Goal: Use online tool/utility: Utilize a website feature to perform a specific function

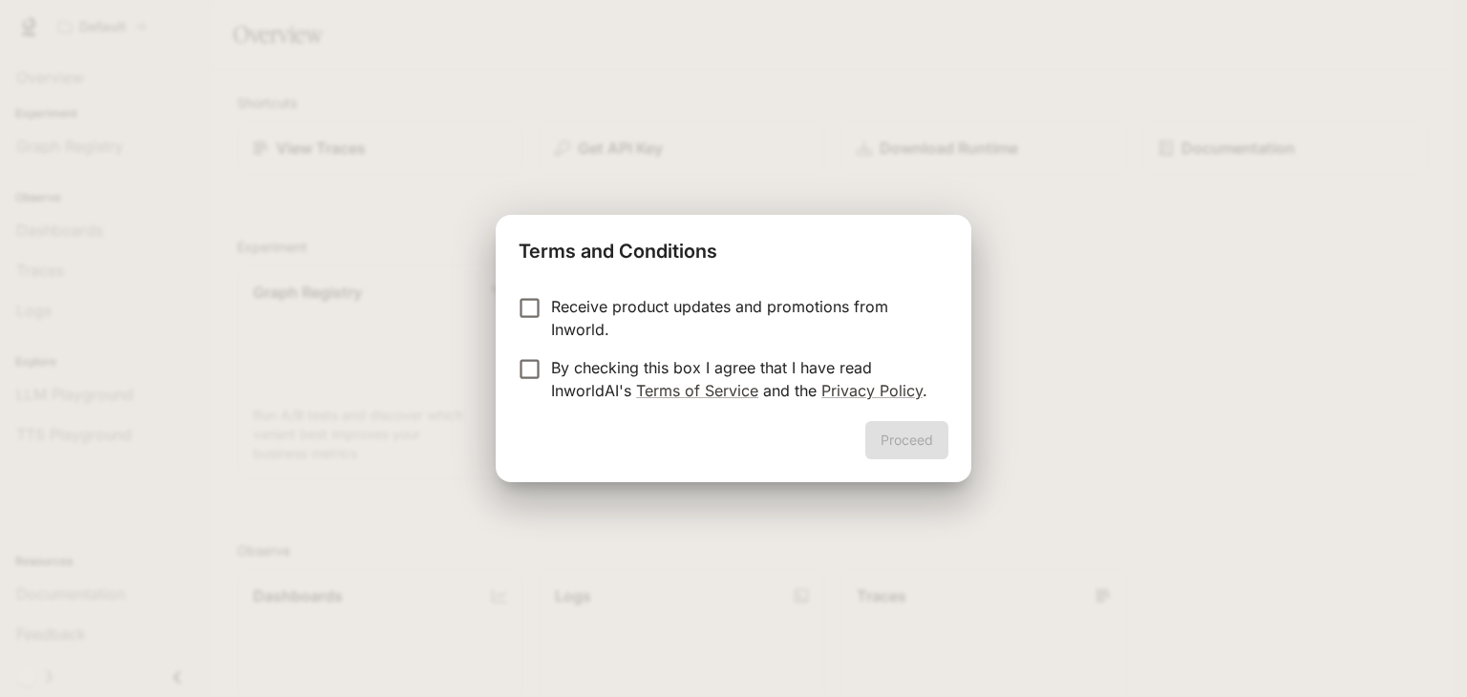
click at [622, 324] on p "Receive product updates and promotions from Inworld." at bounding box center [742, 318] width 382 height 46
click at [615, 383] on p "By checking this box I agree that I have read InworldAI's Terms of Service and …" at bounding box center [742, 379] width 382 height 46
click at [893, 440] on button "Proceed" at bounding box center [906, 440] width 83 height 38
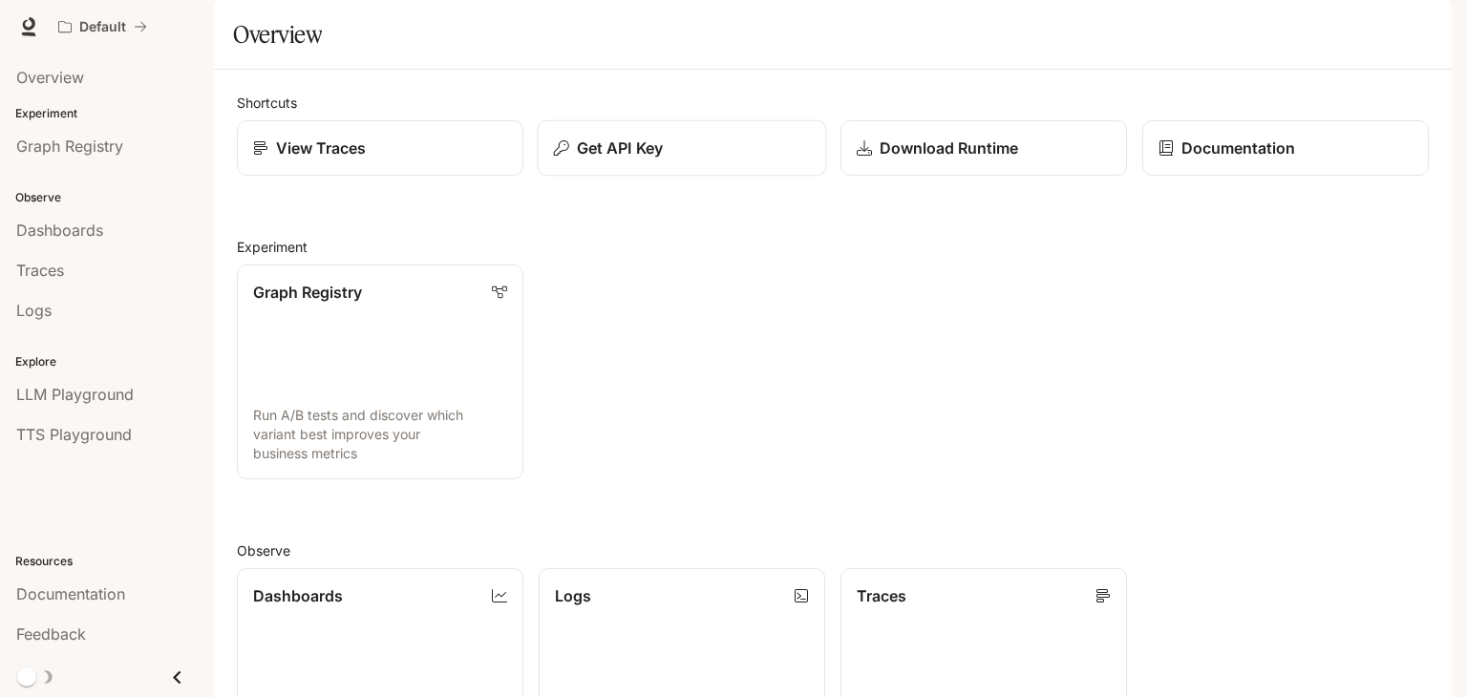
click at [599, 160] on p "Get API Key" at bounding box center [620, 148] width 86 height 23
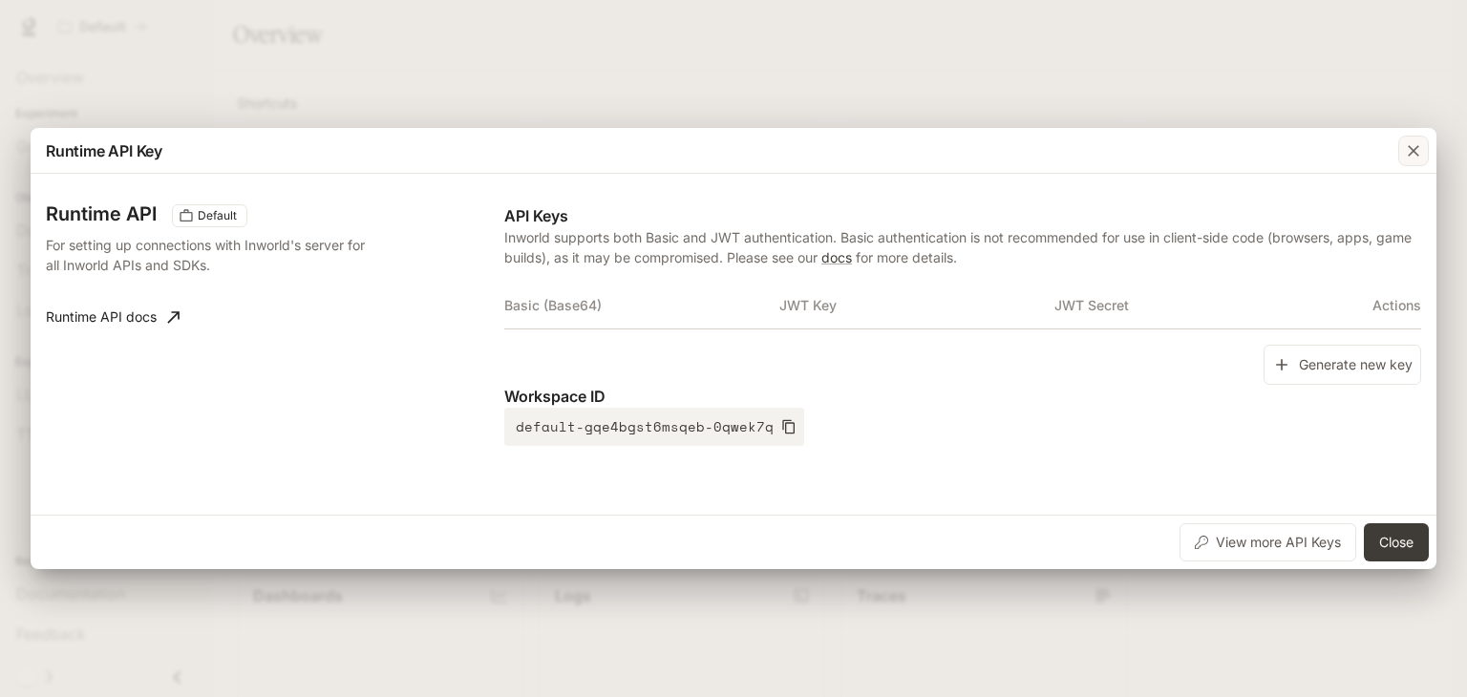
click at [1423, 156] on div "button" at bounding box center [1414, 151] width 31 height 31
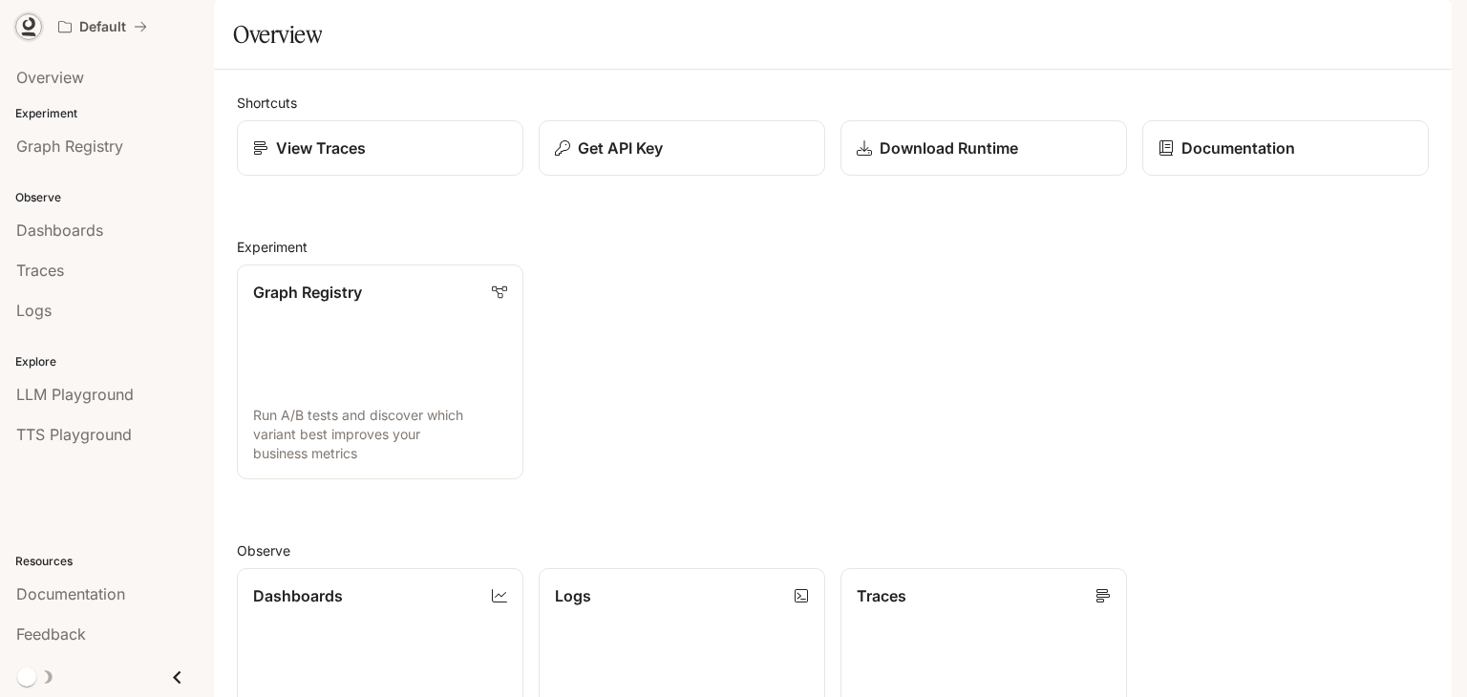
click at [27, 24] on icon at bounding box center [28, 26] width 19 height 19
click at [92, 431] on span "TTS Playground" at bounding box center [74, 434] width 116 height 23
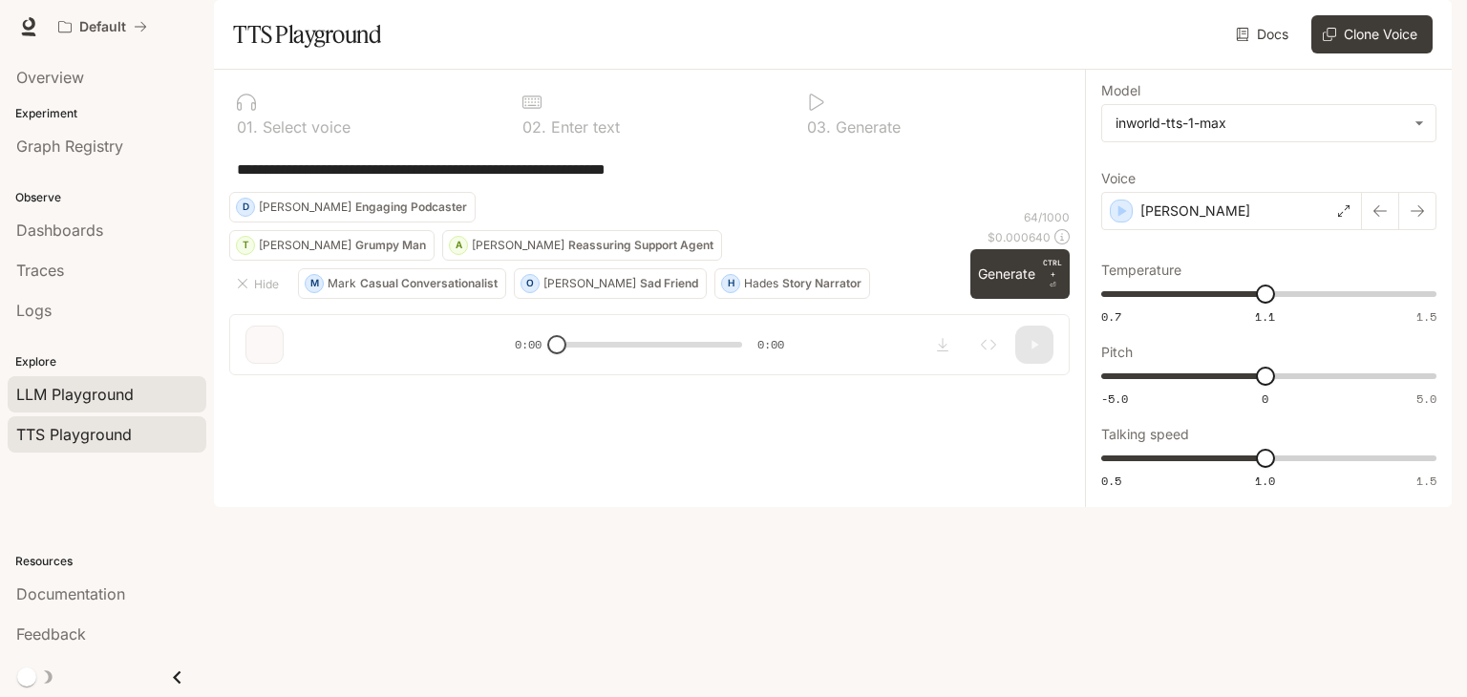
click at [143, 401] on div "LLM Playground" at bounding box center [107, 394] width 182 height 23
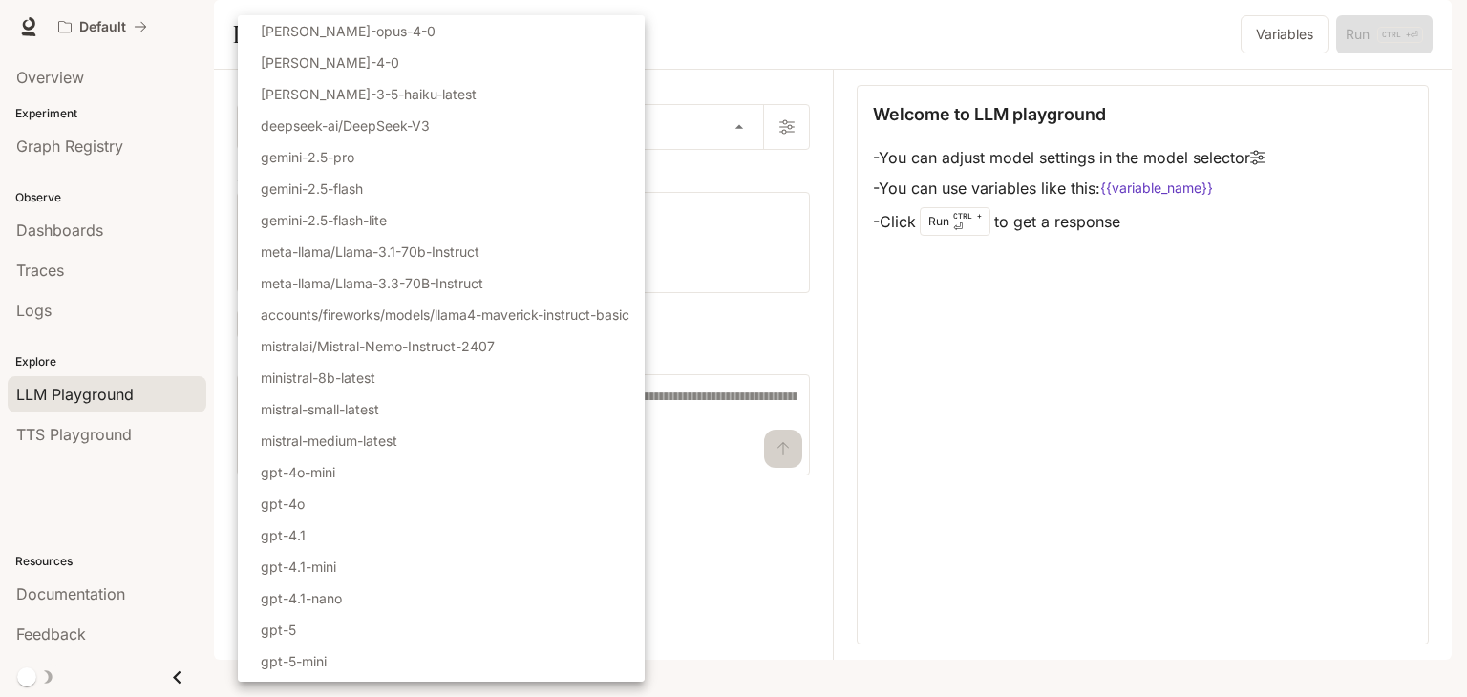
click at [379, 188] on body "Skip to main content Default Documentation Documentation Portal Overview Experi…" at bounding box center [733, 348] width 1467 height 697
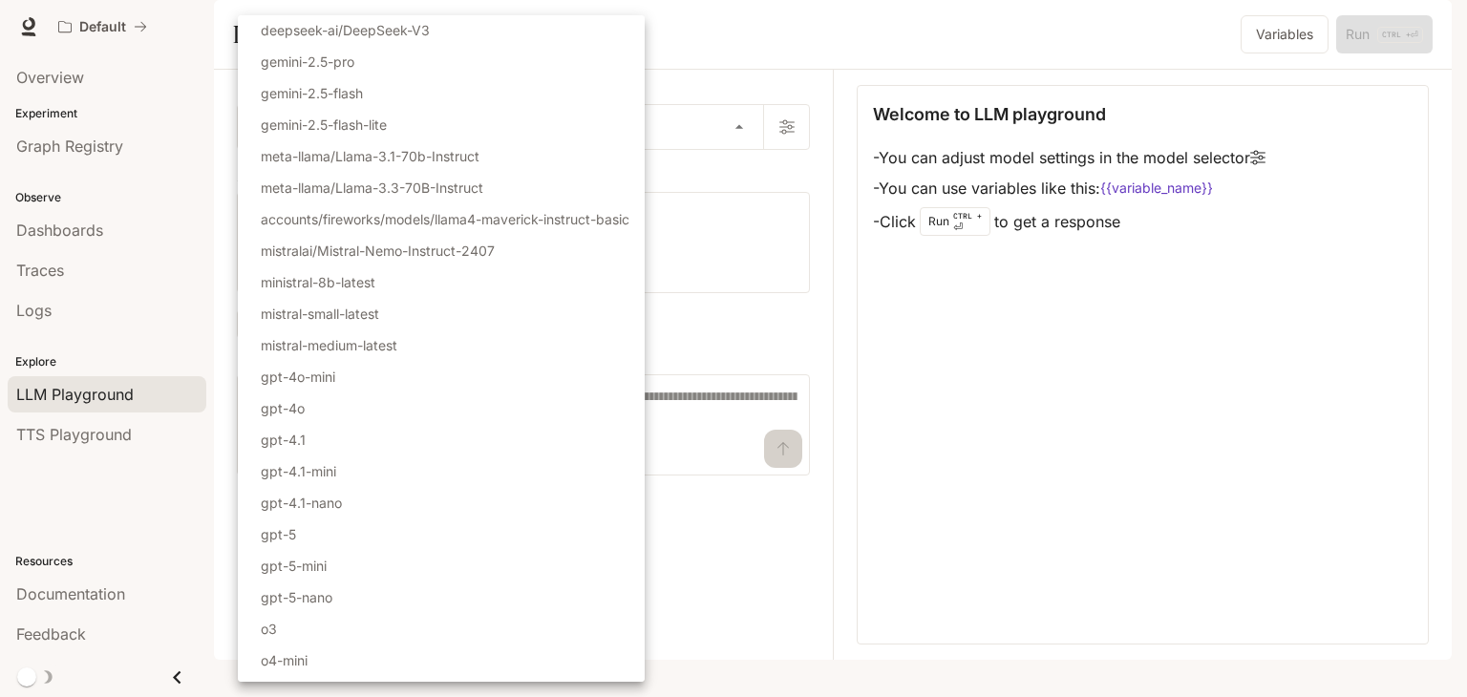
click at [382, 67] on li "gemini-2.5-pro" at bounding box center [441, 62] width 407 height 32
type input "**********"
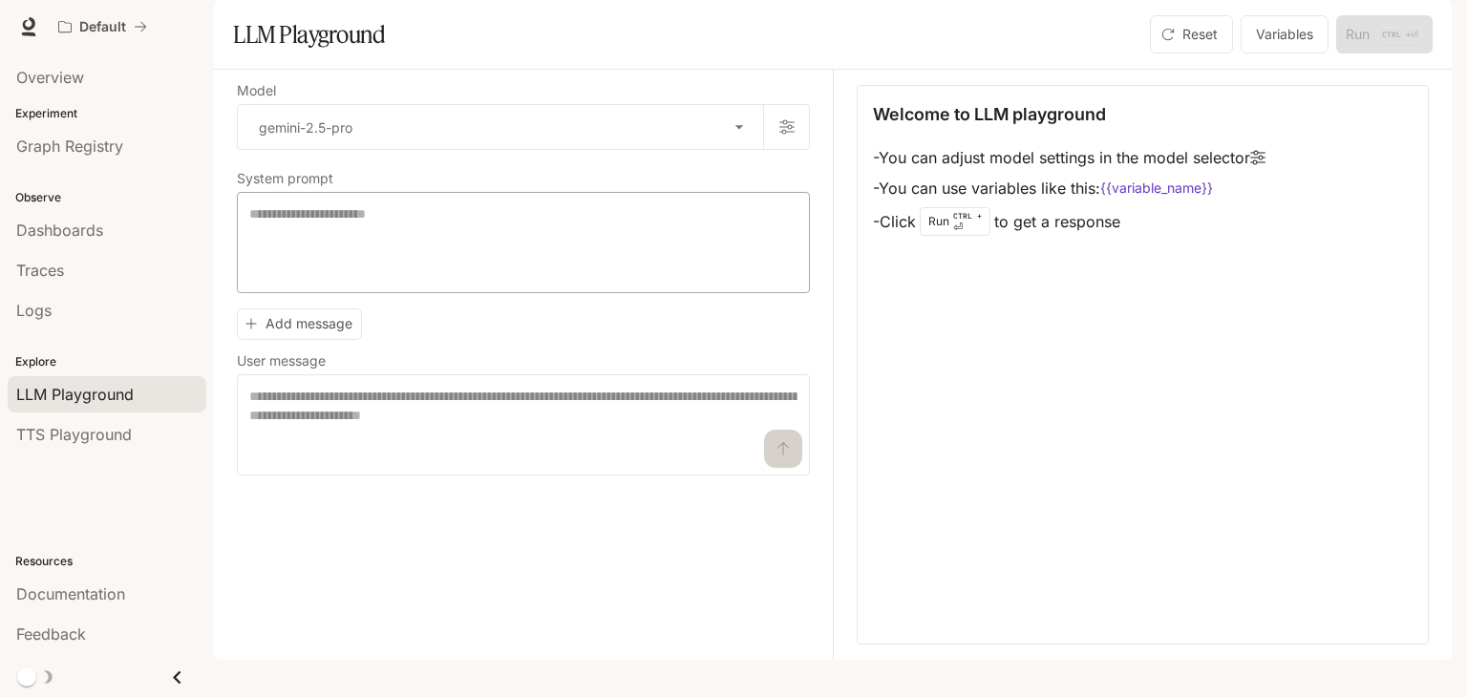
click at [412, 253] on div "* ​" at bounding box center [523, 242] width 573 height 101
